Goal: Task Accomplishment & Management: Manage account settings

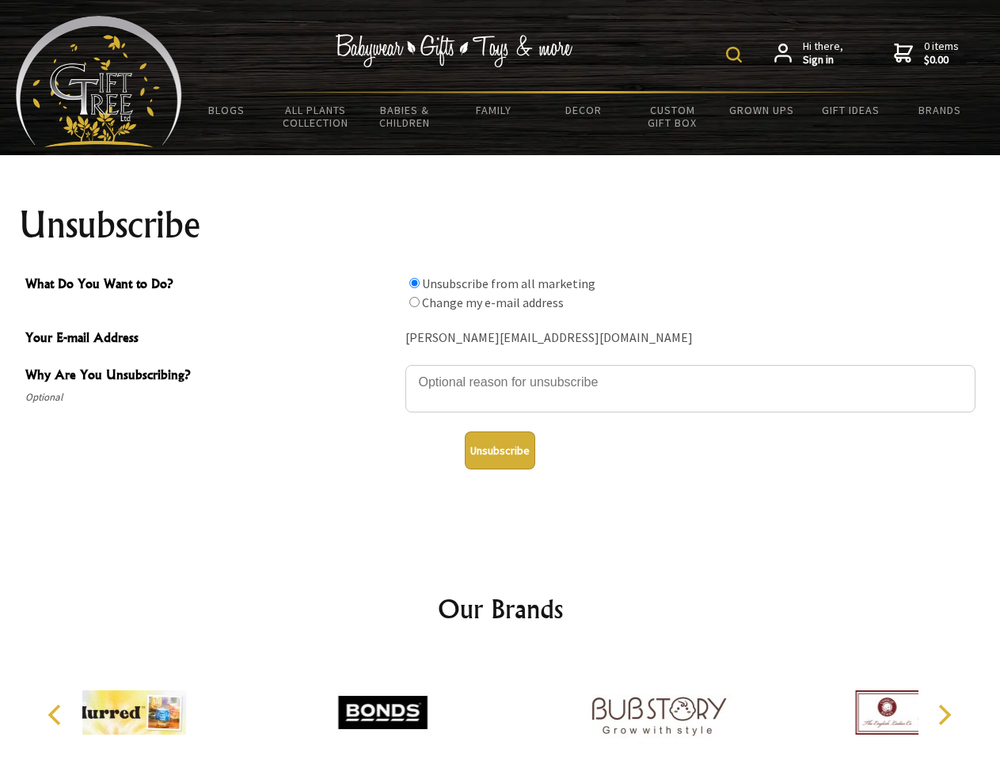
click at [736, 55] on img at bounding box center [734, 55] width 16 height 16
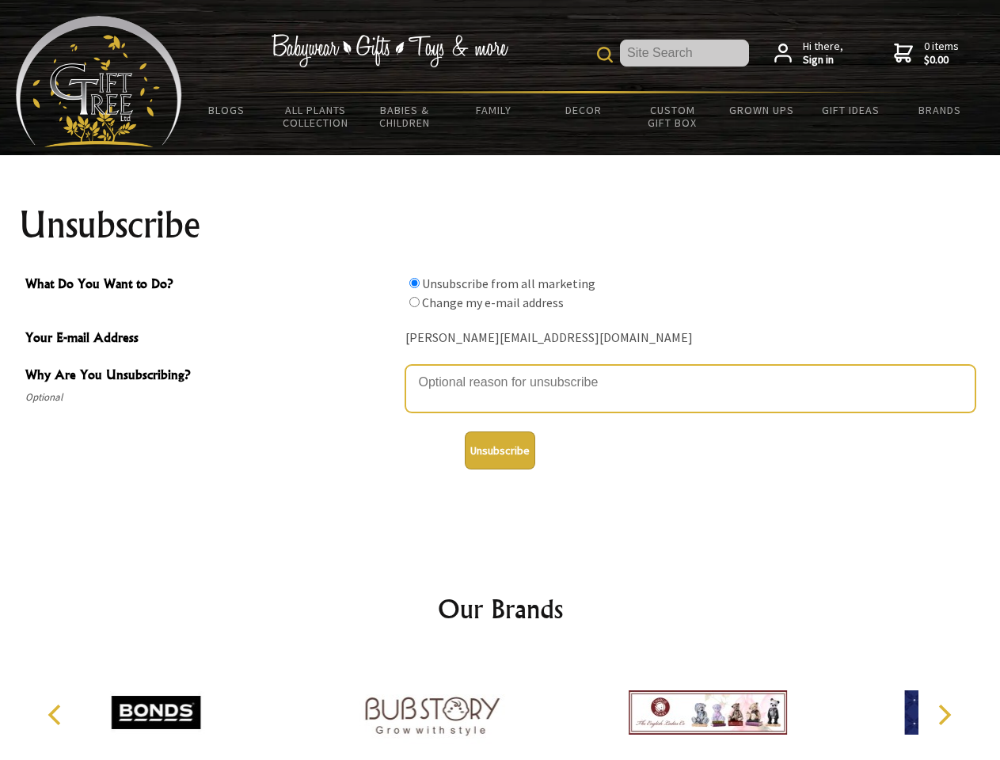
click at [500, 370] on textarea "Why Are You Unsubscribing?" at bounding box center [690, 388] width 570 height 47
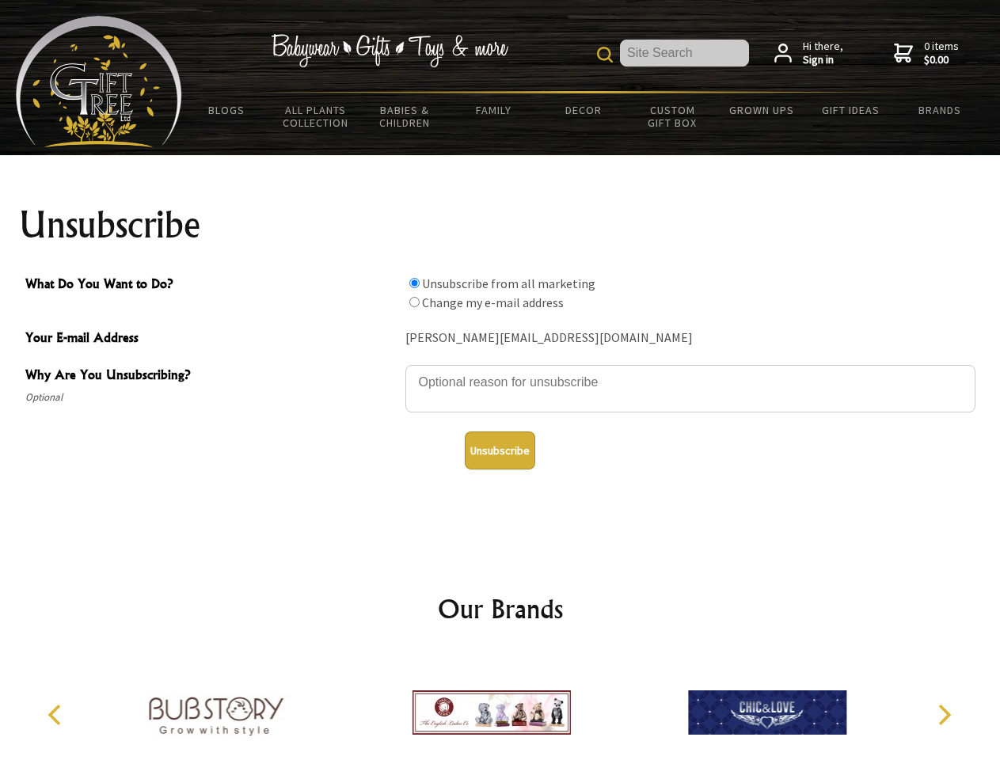
click at [414, 283] on input "What Do You Want to Do?" at bounding box center [414, 283] width 10 height 10
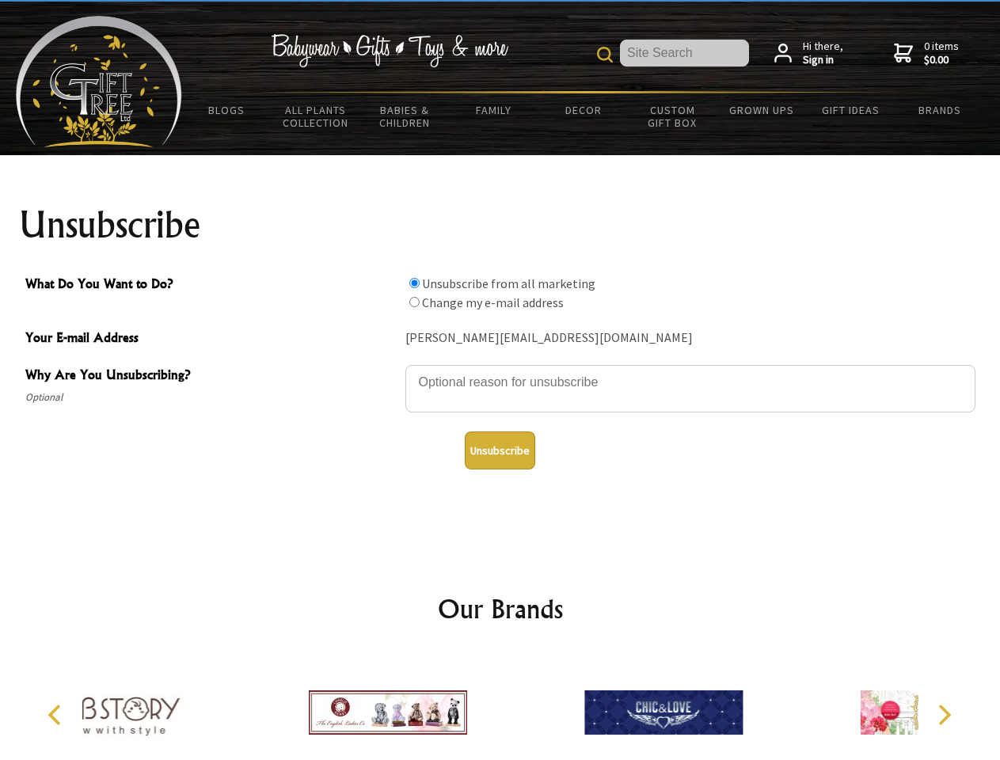
click at [414, 302] on input "What Do You Want to Do?" at bounding box center [414, 302] width 10 height 10
radio input "true"
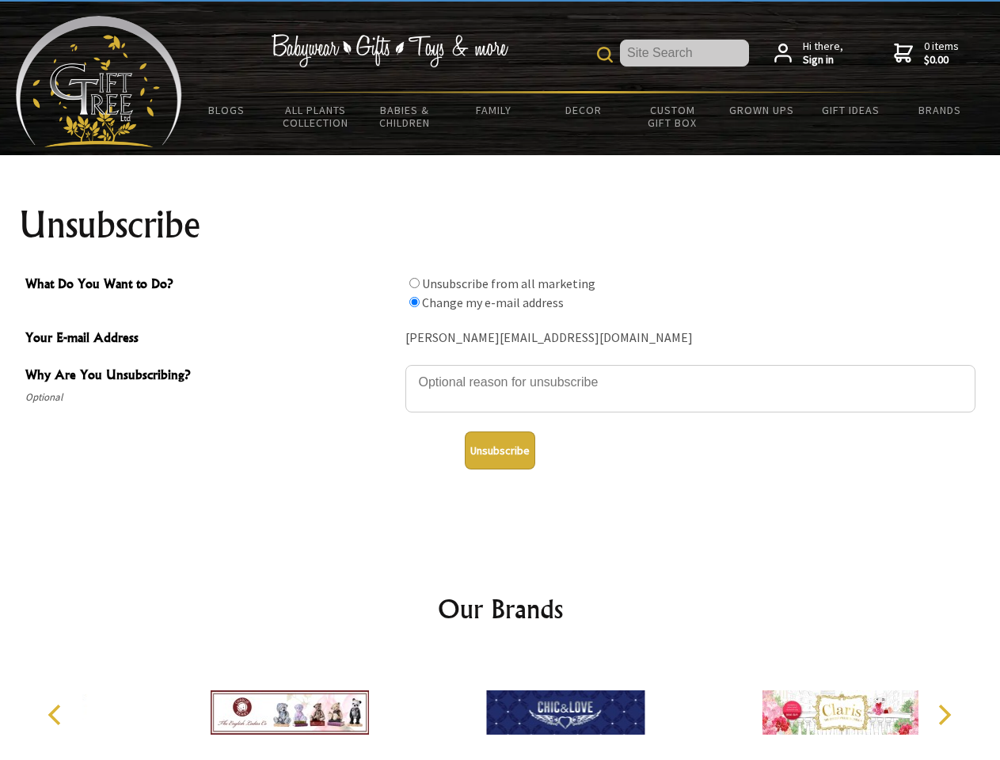
click at [499, 450] on button "Unsubscribe" at bounding box center [500, 450] width 70 height 38
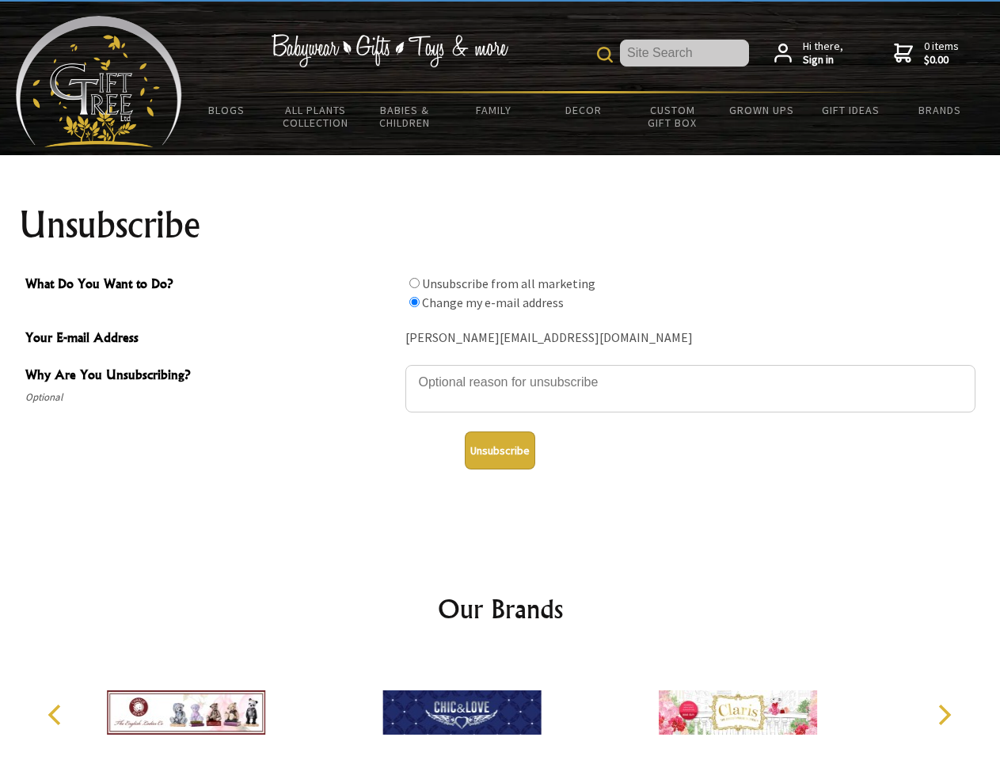
click at [500, 706] on img at bounding box center [461, 712] width 158 height 119
click at [57, 715] on icon "Previous" at bounding box center [56, 714] width 21 height 21
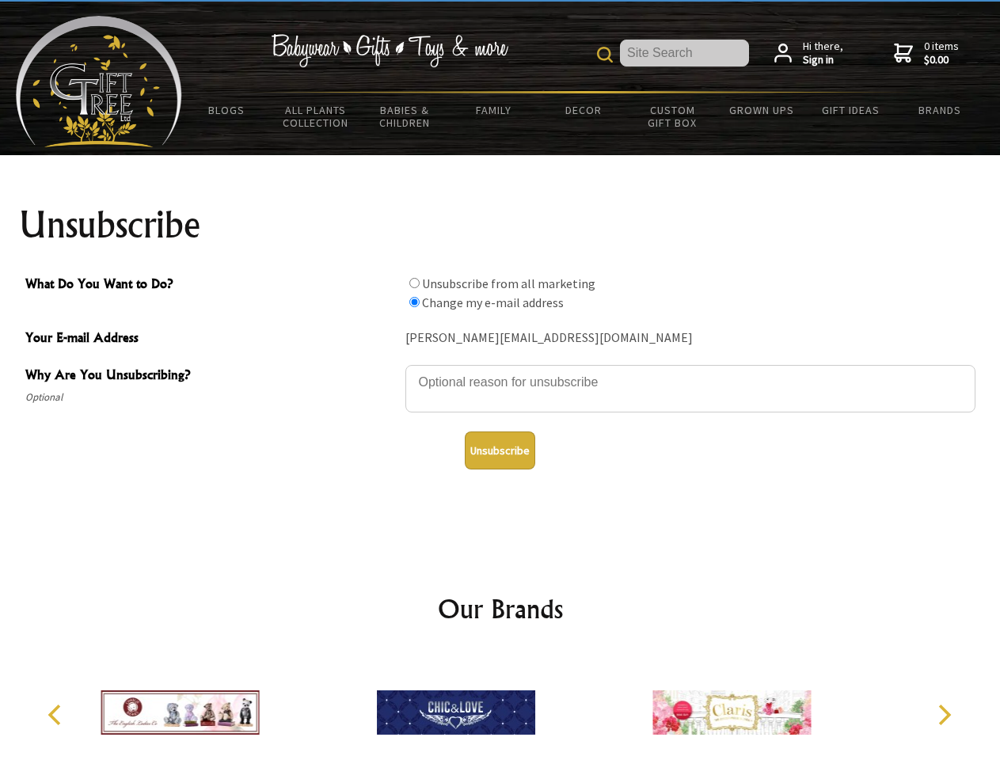
click at [943, 715] on icon "Next" at bounding box center [942, 714] width 21 height 21
